Goal: Task Accomplishment & Management: Manage account settings

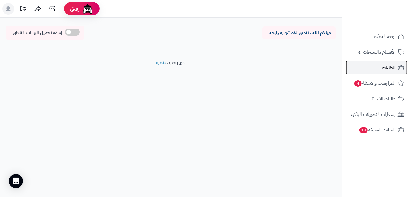
click at [362, 64] on link "الطلبات" at bounding box center [376, 68] width 62 height 14
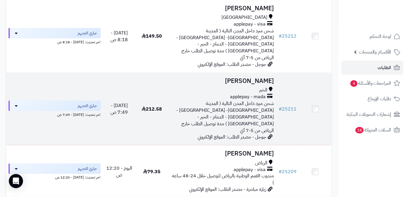
scroll to position [160, 0]
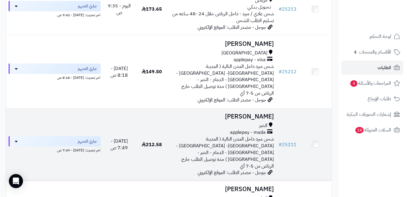
click at [247, 113] on h3 "[PERSON_NAME]" at bounding box center [222, 116] width 104 height 7
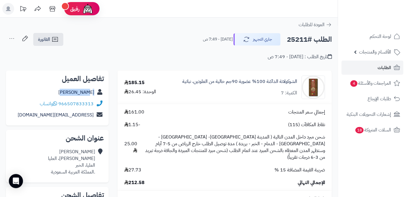
drag, startPoint x: 92, startPoint y: 100, endPoint x: 96, endPoint y: 95, distance: 5.7
click at [96, 95] on div "[PERSON_NAME]" at bounding box center [57, 92] width 93 height 11
click at [93, 93] on link "[PERSON_NAME]" at bounding box center [76, 92] width 36 height 7
drag, startPoint x: 59, startPoint y: 103, endPoint x: 90, endPoint y: 104, distance: 30.9
click at [99, 104] on div "966507833313 واتساب" at bounding box center [57, 103] width 93 height 11
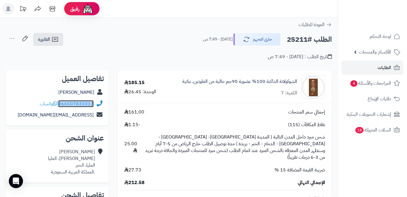
copy div "966507833313"
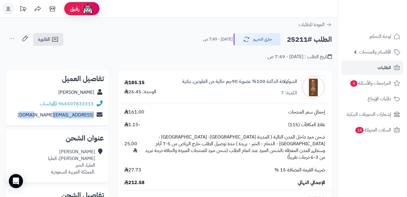
drag, startPoint x: 44, startPoint y: 118, endPoint x: 96, endPoint y: 119, distance: 52.1
click at [96, 119] on div "alisalih787@gmail.com" at bounding box center [57, 114] width 93 height 11
copy div "alisalih787@gmail.com"
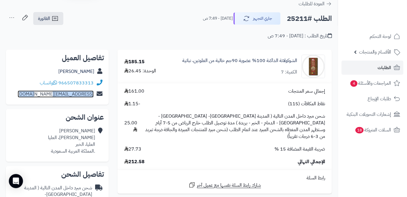
scroll to position [26, 0]
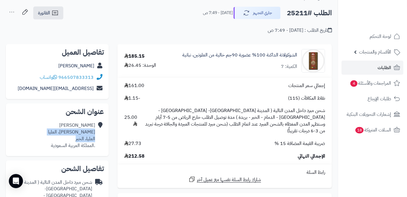
drag, startPoint x: 74, startPoint y: 139, endPoint x: 94, endPoint y: 131, distance: 21.8
click at [94, 131] on div "Ali Alyami زكريا القزويني، العليا العليا، الخبر .المملكة العربية السعودية" at bounding box center [71, 135] width 47 height 27
copy div "زكريا القزويني، العليا العليا، الخبر"
click at [297, 15] on h2 "الطلب #25211" at bounding box center [309, 13] width 45 height 12
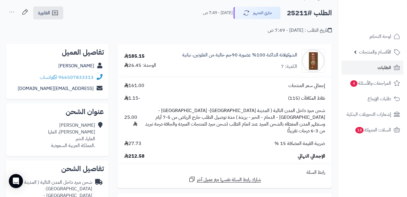
copy h2 "25211"
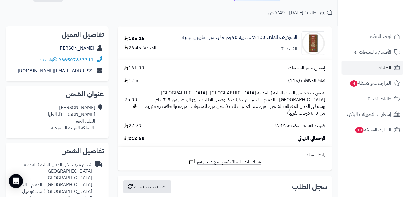
scroll to position [53, 0]
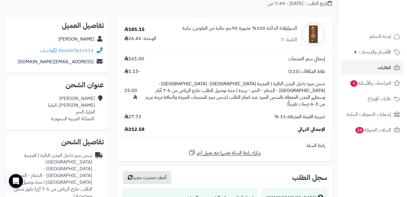
click at [134, 126] on span "212.58" at bounding box center [134, 129] width 20 height 7
copy span "212.58"
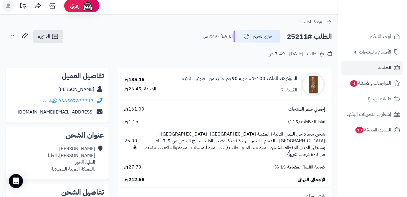
scroll to position [0, 0]
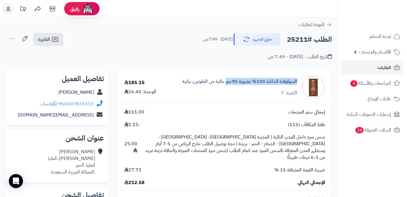
drag, startPoint x: 298, startPoint y: 81, endPoint x: 228, endPoint y: 87, distance: 70.6
click at [228, 87] on div "الشوكولاتة الداكنة 100% عضوية 90جم خالية من الغلوتين، نباتية الكمية: 7" at bounding box center [252, 88] width 154 height 24
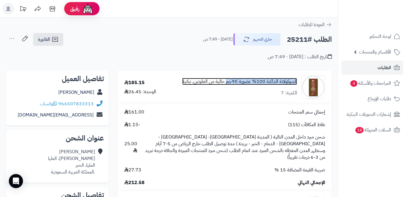
copy link "الشوكولاتة الداكنة 100% عضوية 90جم"
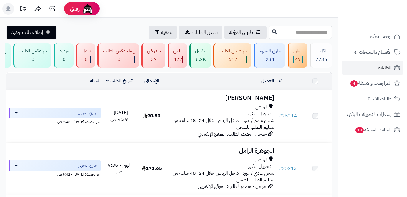
scroll to position [160, 0]
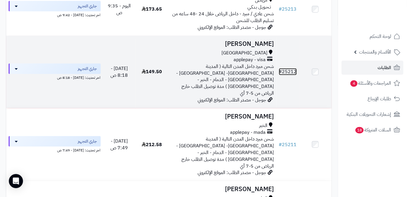
click at [293, 68] on link "# 25212" at bounding box center [288, 71] width 18 height 7
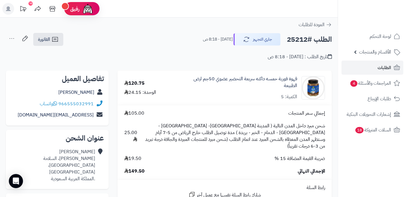
drag, startPoint x: 53, startPoint y: 93, endPoint x: 98, endPoint y: 94, distance: 44.4
click at [98, 94] on div "Maha Alqahtani" at bounding box center [57, 92] width 93 height 11
copy div "Maha Alqahtani"
drag, startPoint x: 59, startPoint y: 104, endPoint x: 95, endPoint y: 103, distance: 35.6
click at [95, 103] on div "966555032991 واتساب" at bounding box center [57, 103] width 93 height 11
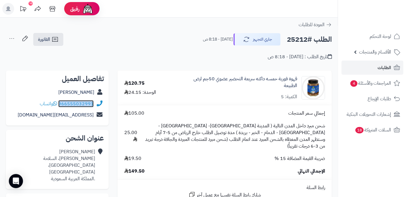
copy div "966555032991"
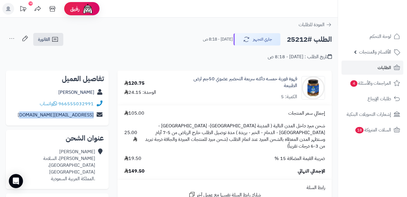
drag, startPoint x: 31, startPoint y: 114, endPoint x: 94, endPoint y: 116, distance: 63.6
click at [94, 116] on div "blacktulip.2009@hotmail.com" at bounding box center [57, 114] width 93 height 11
copy link "blacktulip.2009@hotmail.com"
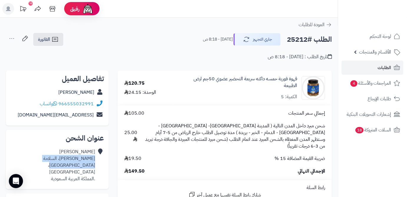
drag, startPoint x: 61, startPoint y: 166, endPoint x: 95, endPoint y: 159, distance: 34.8
click at [95, 159] on div "Maha Alqahtani فؤاد بك باشا، السلامة شارع اليمامة، جدة .المملكة العربية السعودية" at bounding box center [57, 165] width 93 height 38
copy div "فؤاد بك باشا، السلامة شارع اليمامة، جدة"
click at [297, 41] on h2 "الطلب #25212" at bounding box center [309, 40] width 45 height 12
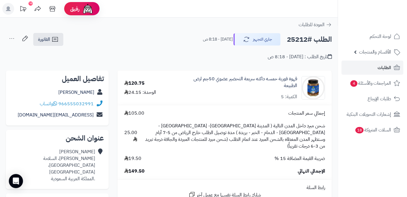
copy h2 "25212"
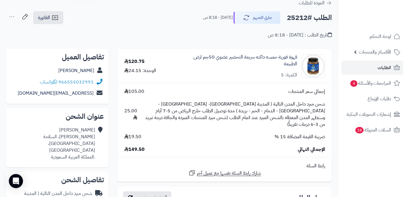
scroll to position [53, 0]
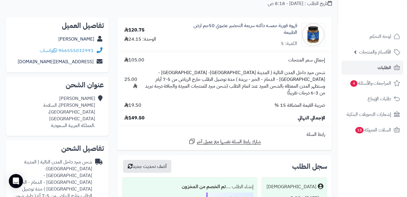
click at [136, 115] on span "149.50" at bounding box center [134, 118] width 20 height 7
copy span "149.50"
drag, startPoint x: 298, startPoint y: 26, endPoint x: 228, endPoint y: 26, distance: 70.0
click at [228, 26] on div "قهوة فورية حمسه داكنه سريعة التحضير عضوي 50جم ارض الطبيعة الكمية: 5" at bounding box center [252, 34] width 154 height 25
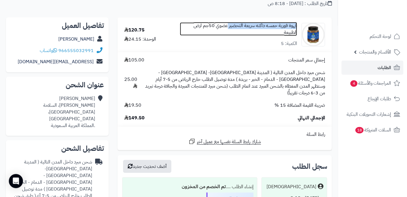
copy link "قهوة فورية حمسه داكنه سريعة التحضير"
